Goal: Transaction & Acquisition: Subscribe to service/newsletter

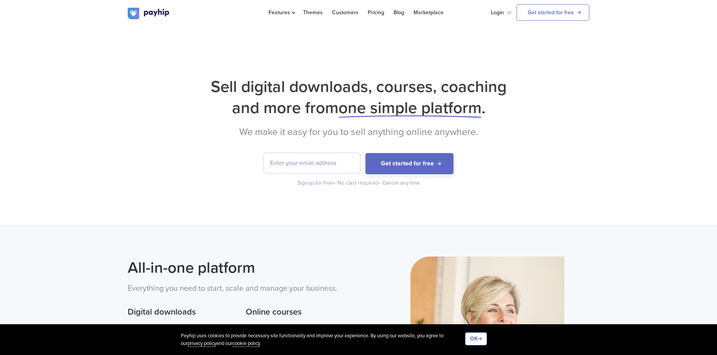
click at [318, 170] on input "email" at bounding box center [312, 163] width 96 height 20
click at [318, 162] on input "[EMAIL_ADDRESS][DOMAIN_NAME]" at bounding box center [312, 163] width 96 height 20
type input "[EMAIL_ADDRESS][DOMAIN_NAME]"
click at [391, 169] on button "Get started for free" at bounding box center [410, 163] width 88 height 21
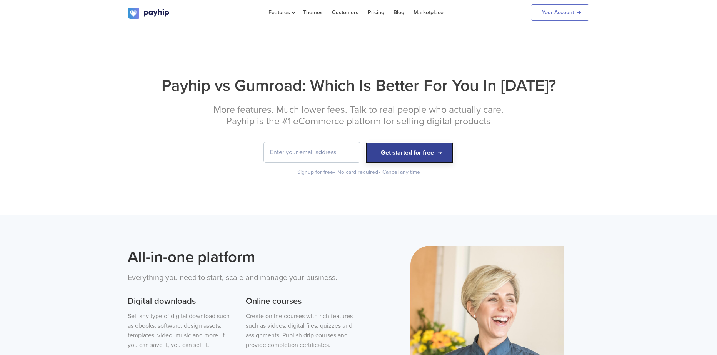
click at [384, 151] on button "Get started for free" at bounding box center [410, 152] width 88 height 21
